Goal: Use online tool/utility: Utilize a website feature to perform a specific function

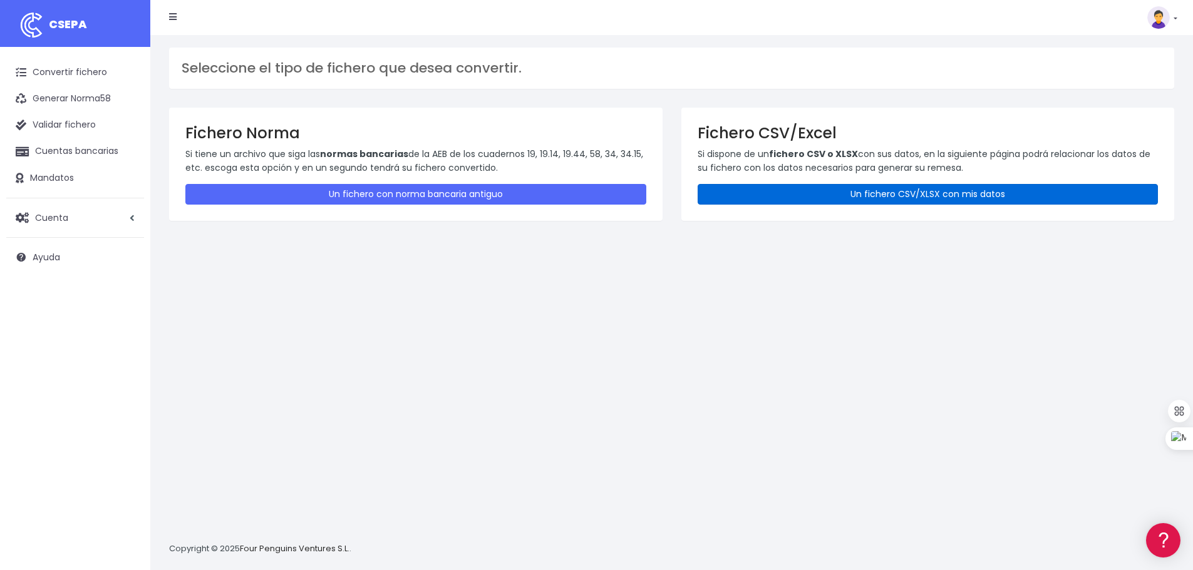
click at [798, 198] on link "Un fichero CSV/XLSX con mis datos" at bounding box center [928, 194] width 461 height 21
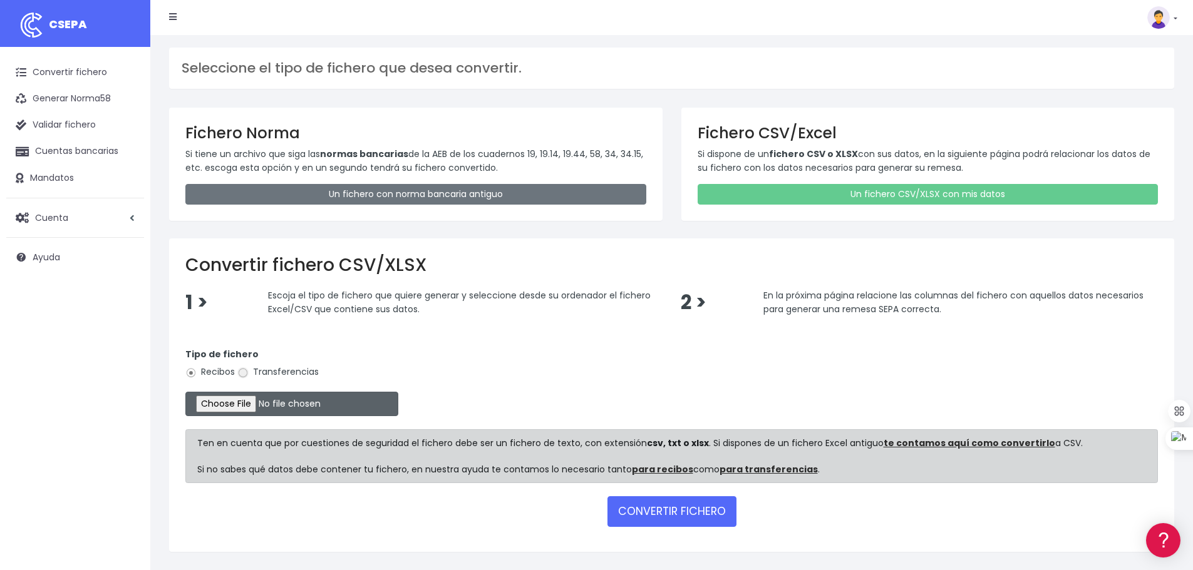
drag, startPoint x: 242, startPoint y: 372, endPoint x: 255, endPoint y: 400, distance: 30.8
click at [242, 374] on input "Transferencias" at bounding box center [242, 373] width 11 height 11
radio input "true"
click at [257, 408] on input "file" at bounding box center [291, 404] width 213 height 24
type input "C:\fakepath\transferencias-2025-08-29.csv"
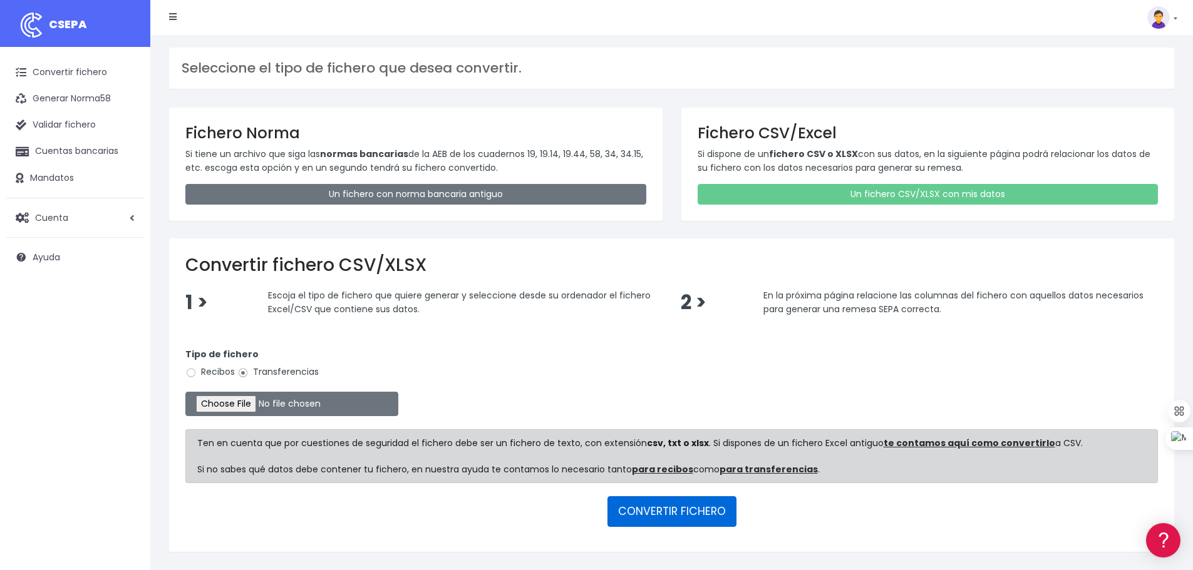
click at [667, 512] on button "CONVERTIR FICHERO" at bounding box center [671, 512] width 129 height 30
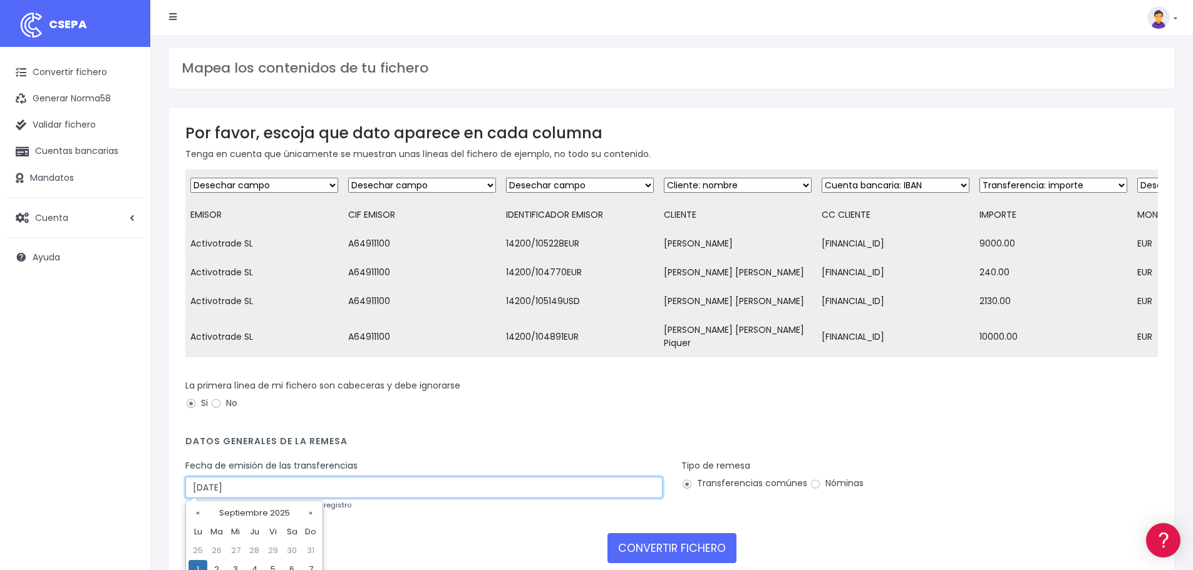
click at [237, 485] on input "[DATE]" at bounding box center [423, 487] width 477 height 21
click at [252, 479] on input "[DATE]" at bounding box center [423, 487] width 477 height 21
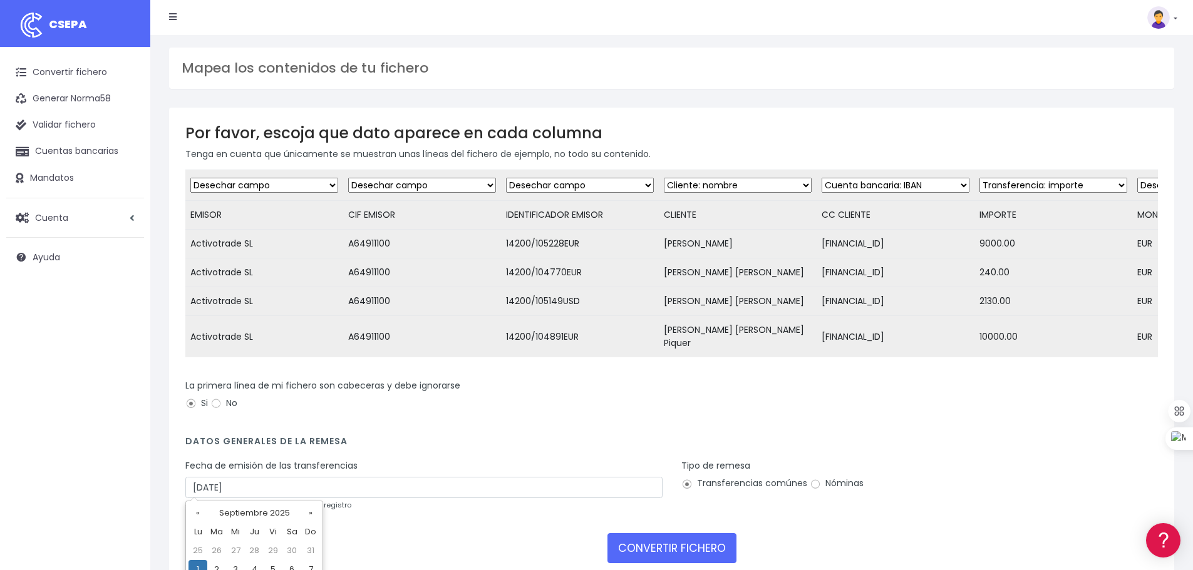
click at [441, 443] on h4 "Datos generales de la remesa" at bounding box center [671, 444] width 973 height 17
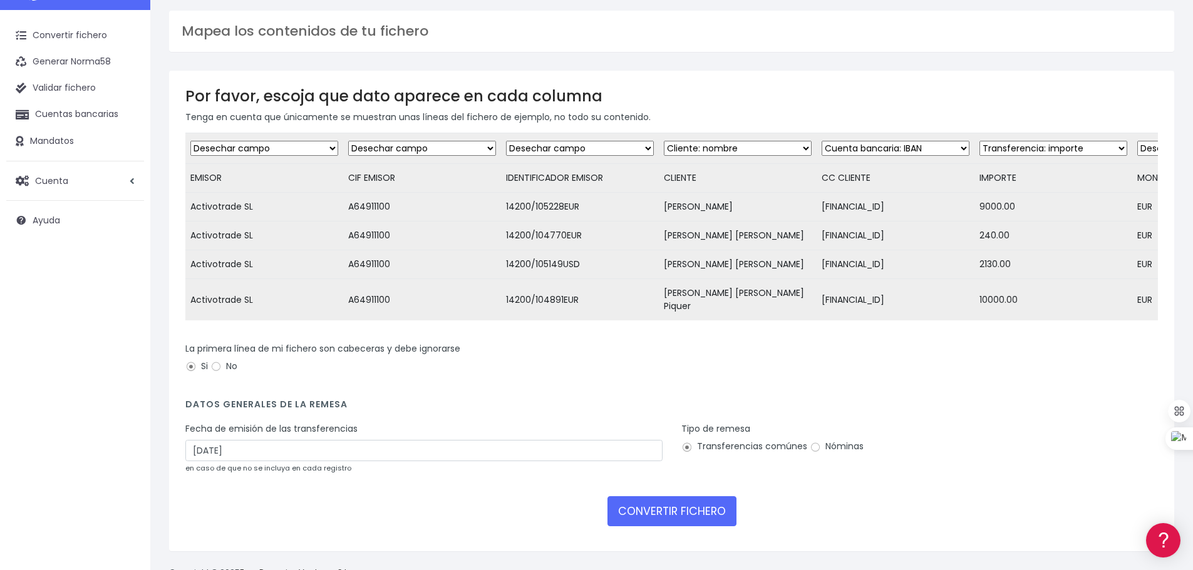
scroll to position [69, 0]
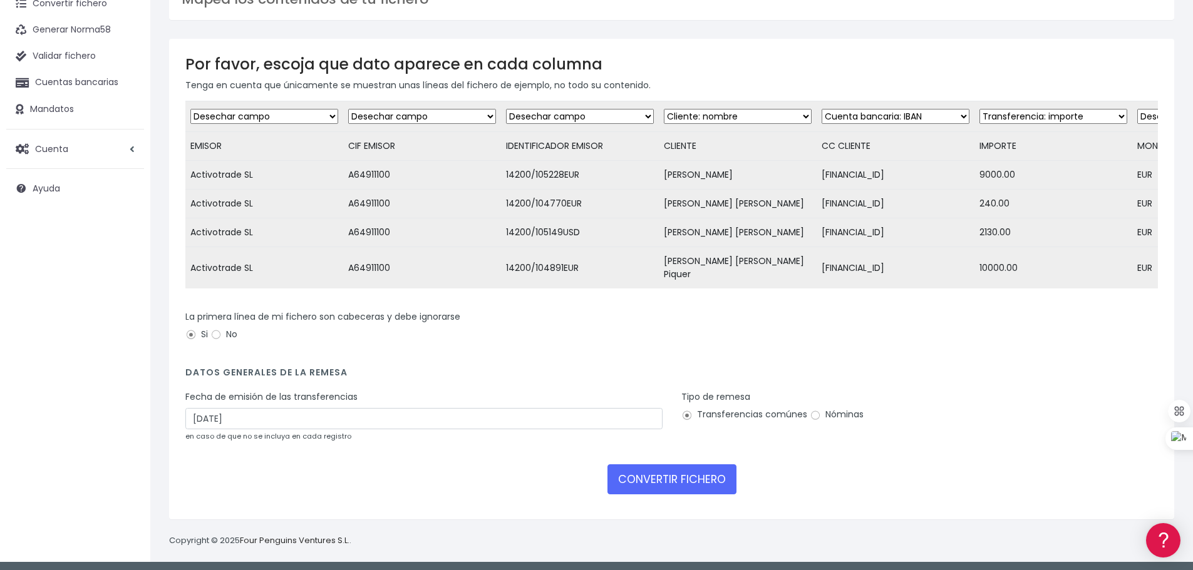
click at [314, 425] on div "Fecha de emisión de las transferencias [DATE] en caso de que no se incluya en c…" at bounding box center [423, 417] width 477 height 52
click at [319, 417] on input "[DATE]" at bounding box center [423, 418] width 477 height 21
click at [437, 391] on div "Fecha de emisión de las transferencias [DATE] en caso de que no se incluya en c…" at bounding box center [423, 417] width 477 height 52
click at [637, 470] on button "CONVERTIR FICHERO" at bounding box center [671, 480] width 129 height 30
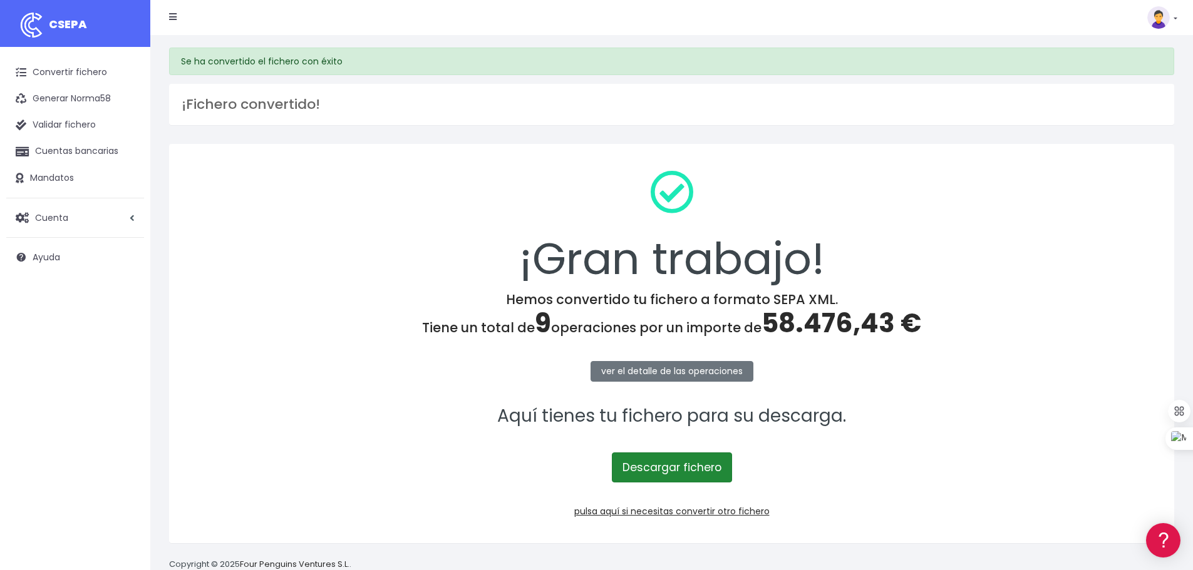
click at [667, 476] on link "Descargar fichero" at bounding box center [672, 468] width 120 height 30
